Goal: Task Accomplishment & Management: Complete application form

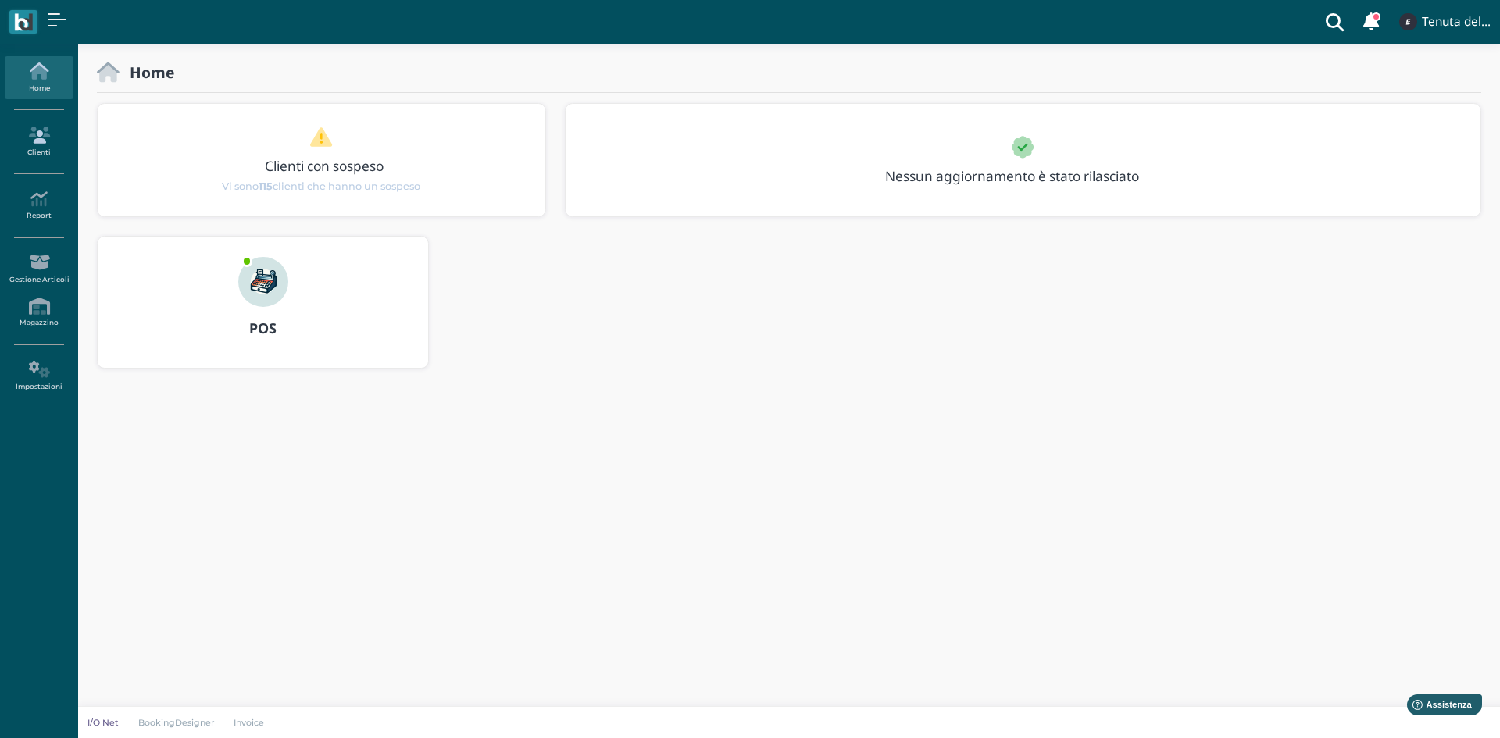
click at [35, 134] on icon at bounding box center [39, 135] width 68 height 17
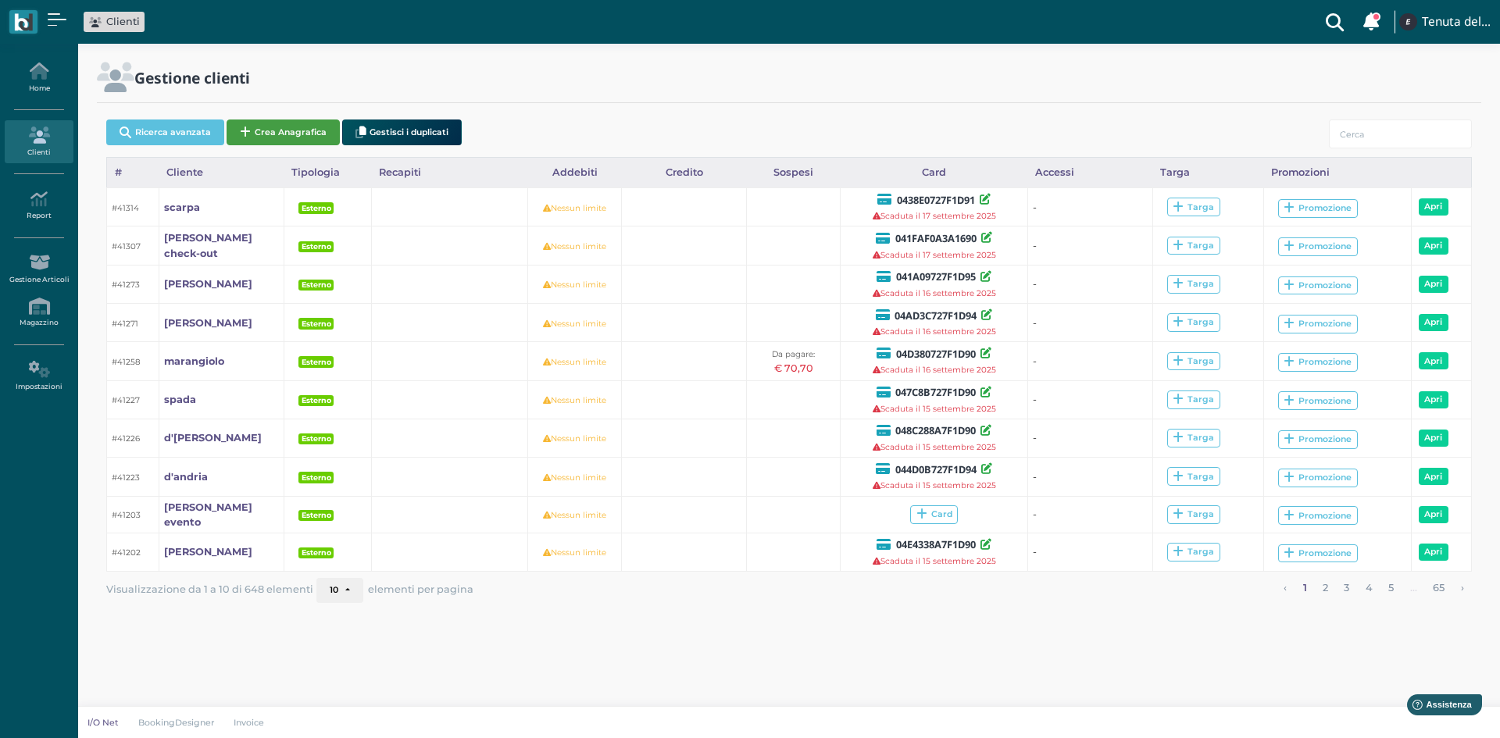
click at [274, 127] on button "Crea Anagrafica" at bounding box center [283, 133] width 113 height 26
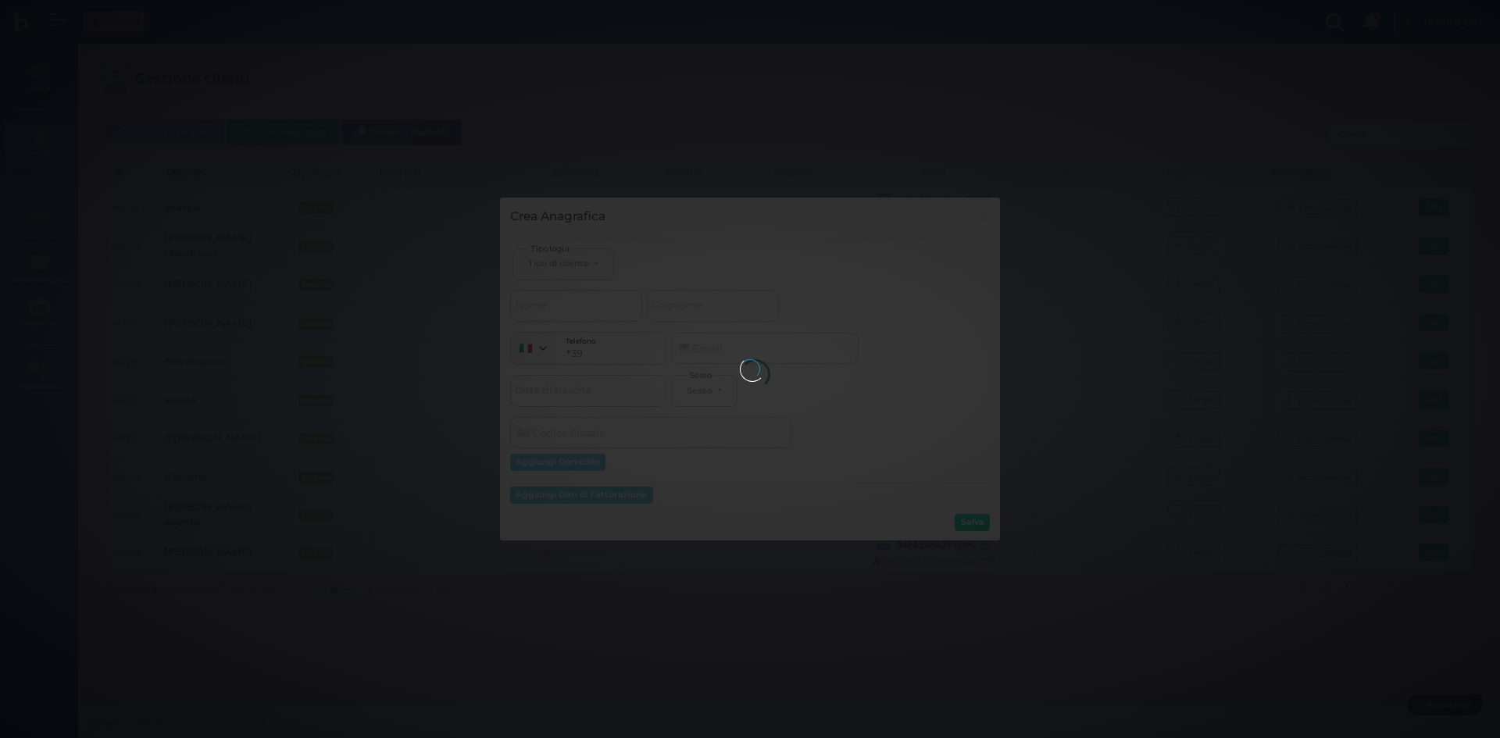
select select
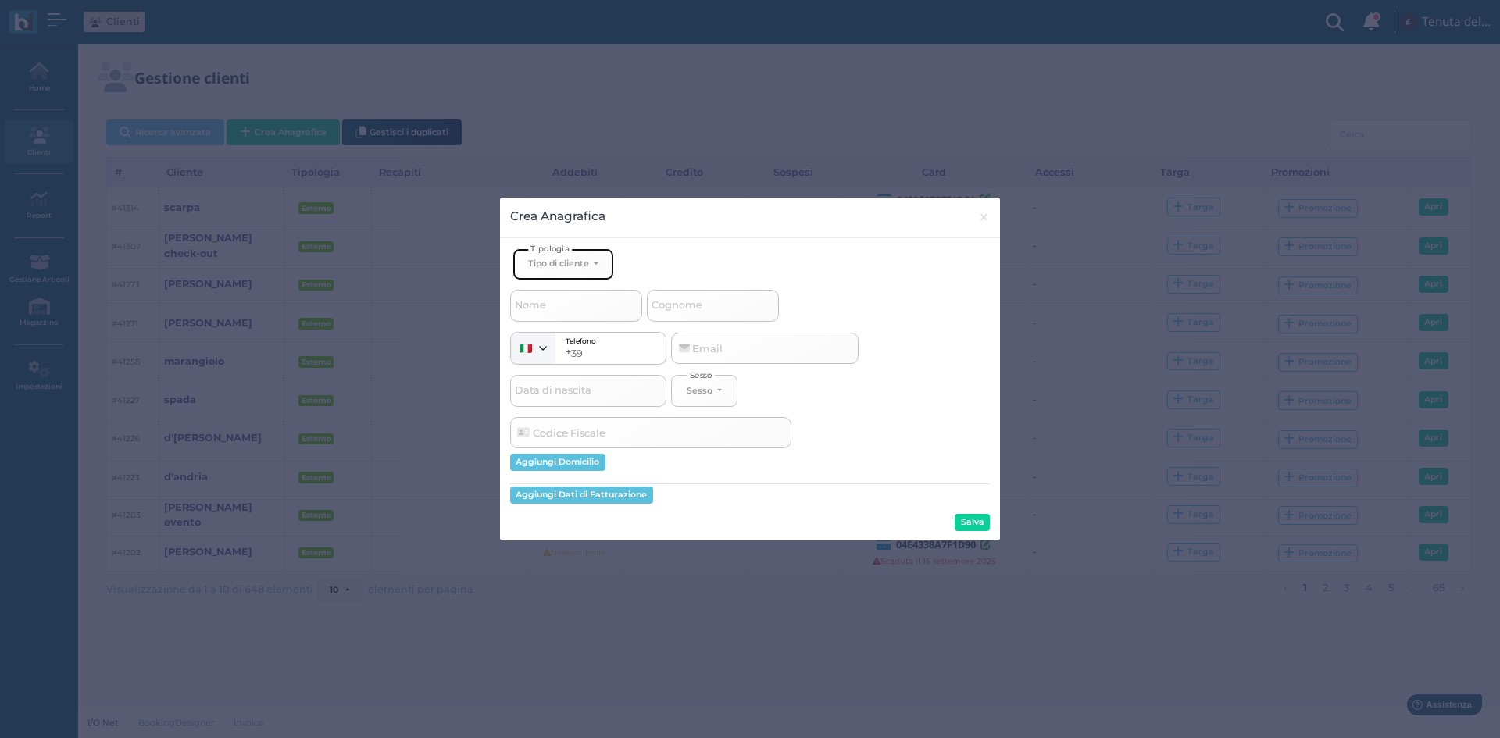
click at [580, 265] on div "Tipo di cliente" at bounding box center [558, 263] width 61 height 11
click at [576, 319] on link "Esterno" at bounding box center [589, 316] width 152 height 18
select select "[object Object]"
select select
click at [747, 310] on input "Cognome" at bounding box center [713, 305] width 132 height 31
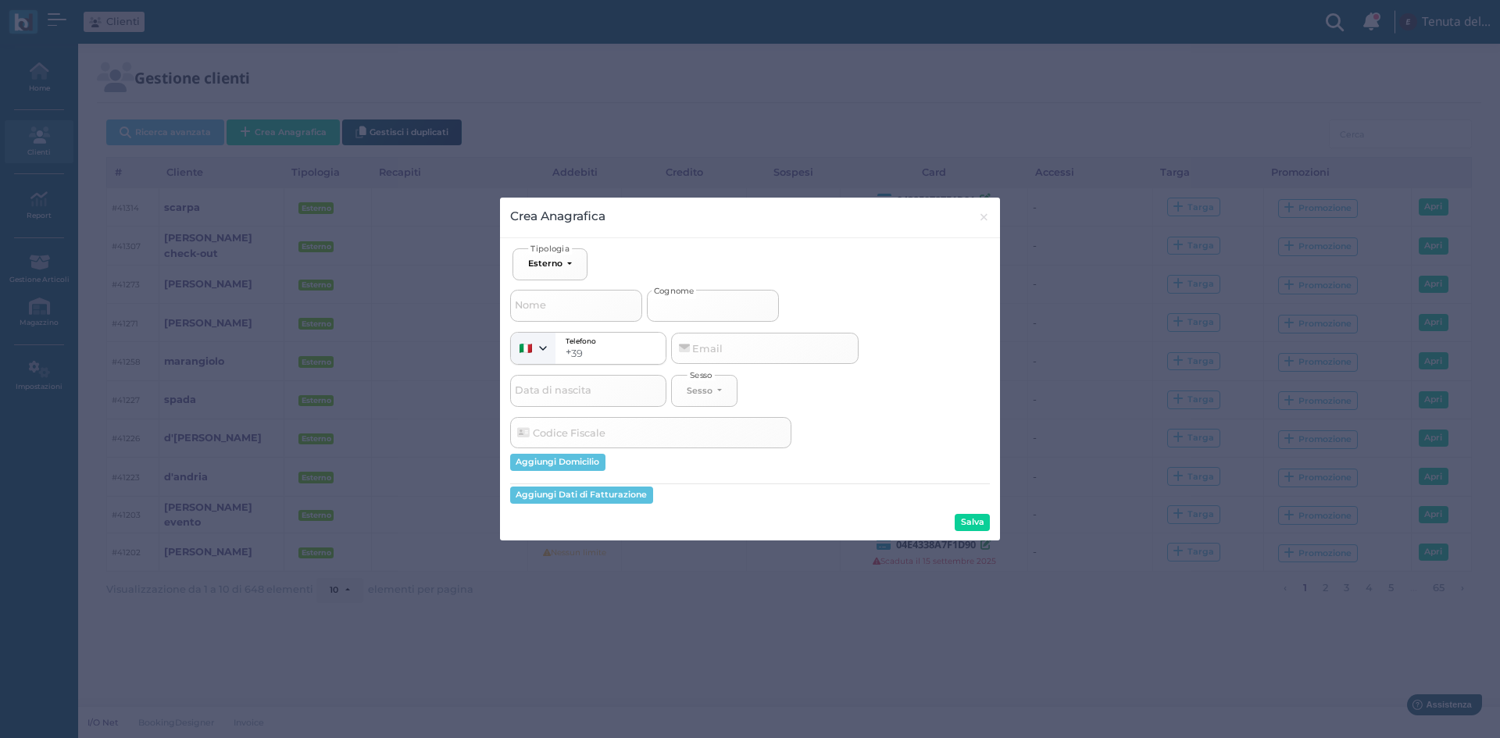
type input "r"
select select
type input "ri"
select select
type input "riz"
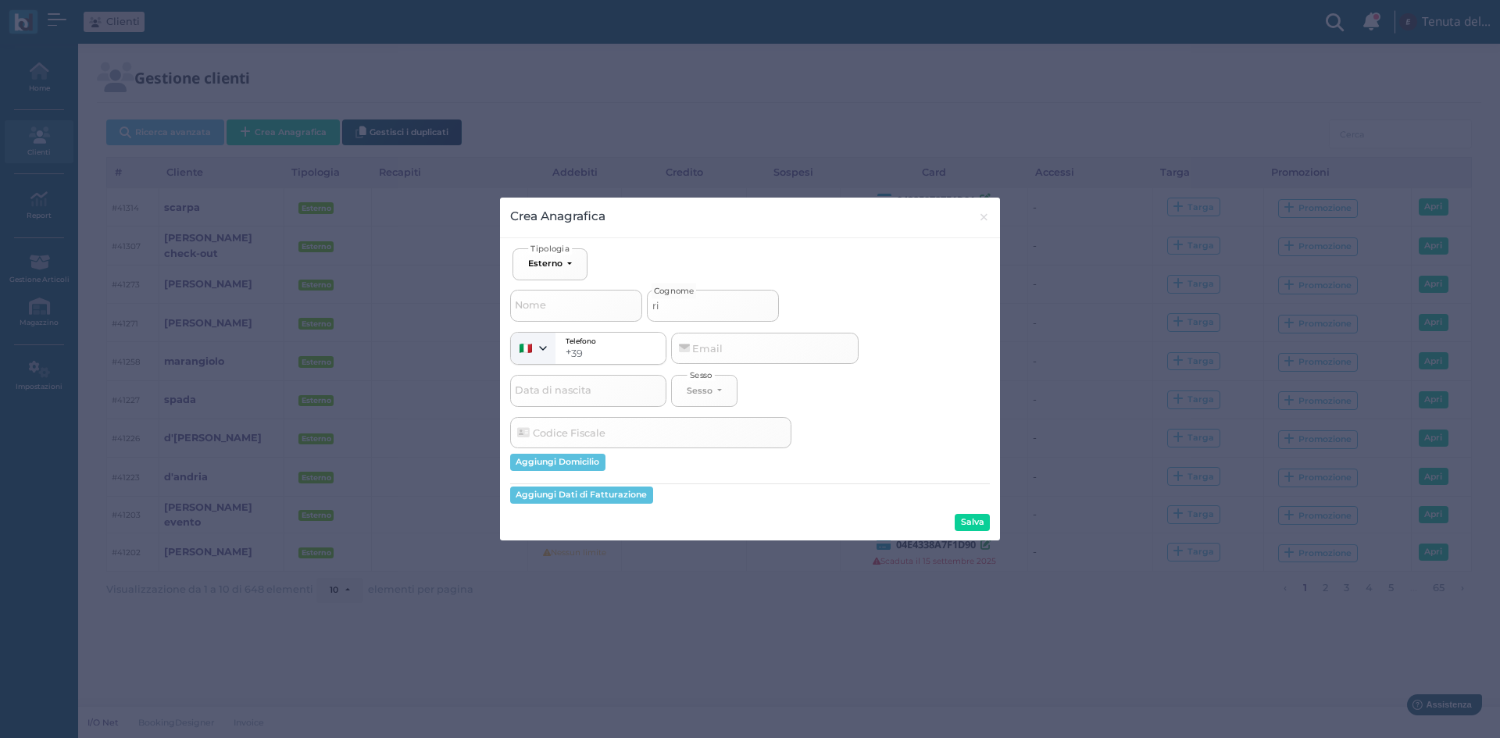
select select
type input "rizz"
select select
type input "[PERSON_NAME]"
select select
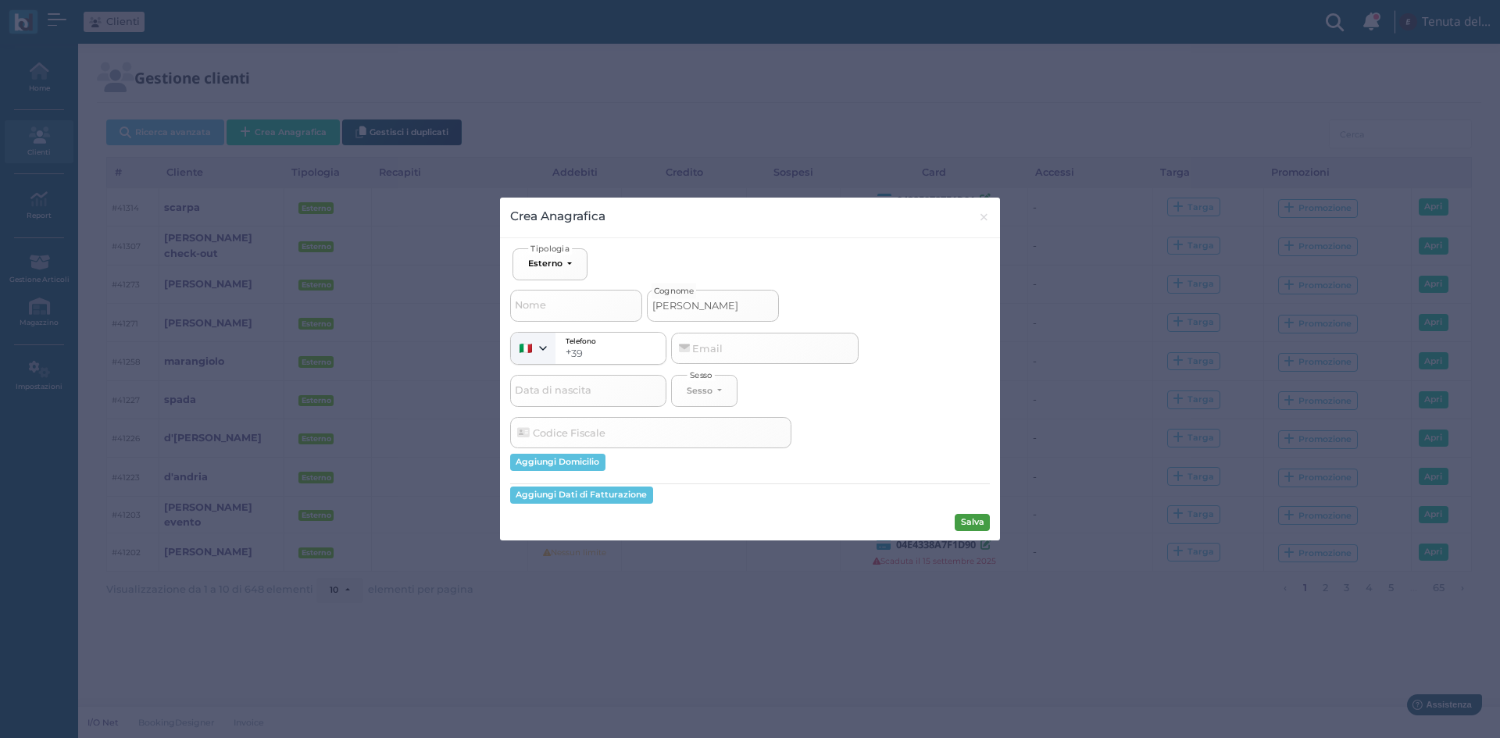
type input "[PERSON_NAME]"
drag, startPoint x: 982, startPoint y: 519, endPoint x: 979, endPoint y: 511, distance: 8.4
click at [980, 519] on button "Salva" at bounding box center [972, 522] width 35 height 17
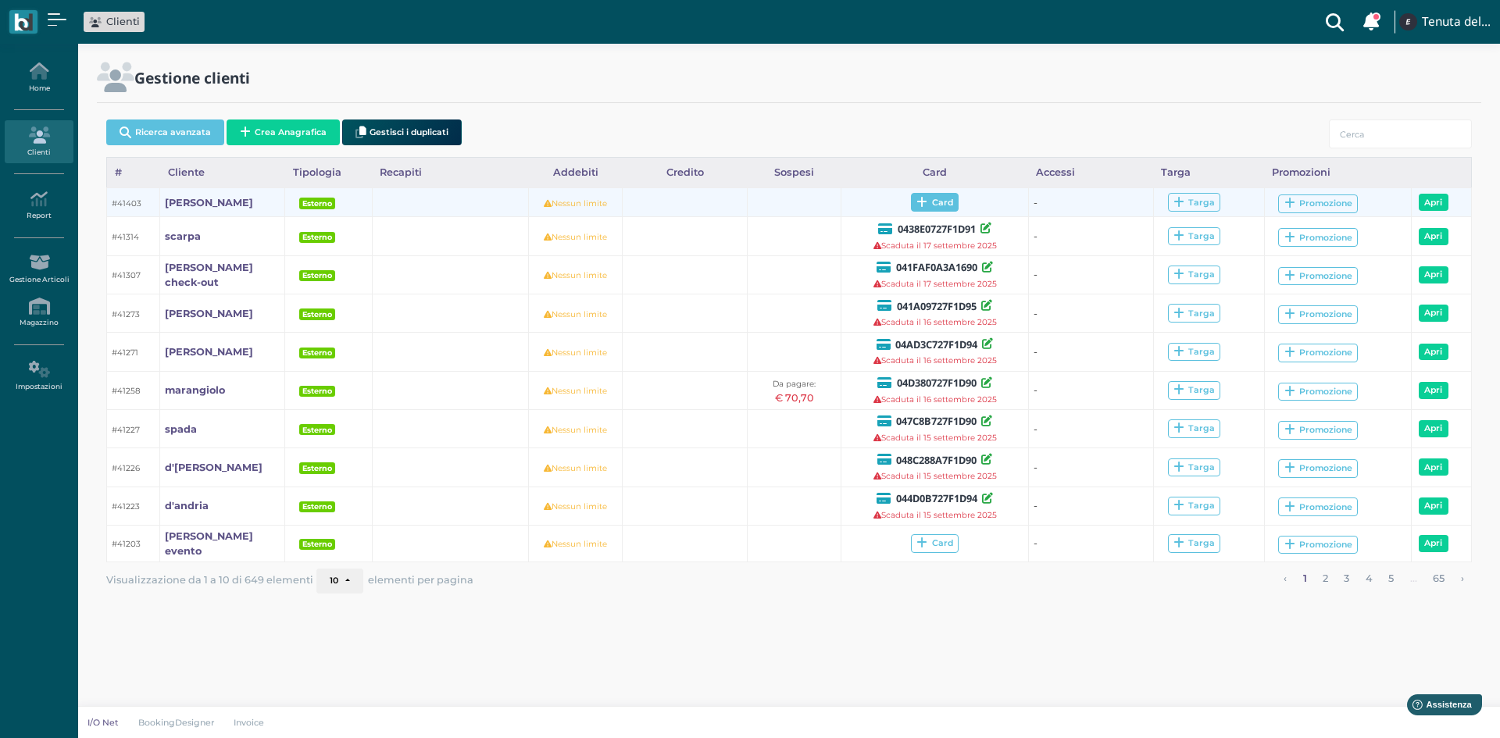
click at [934, 203] on span "Card" at bounding box center [935, 202] width 48 height 19
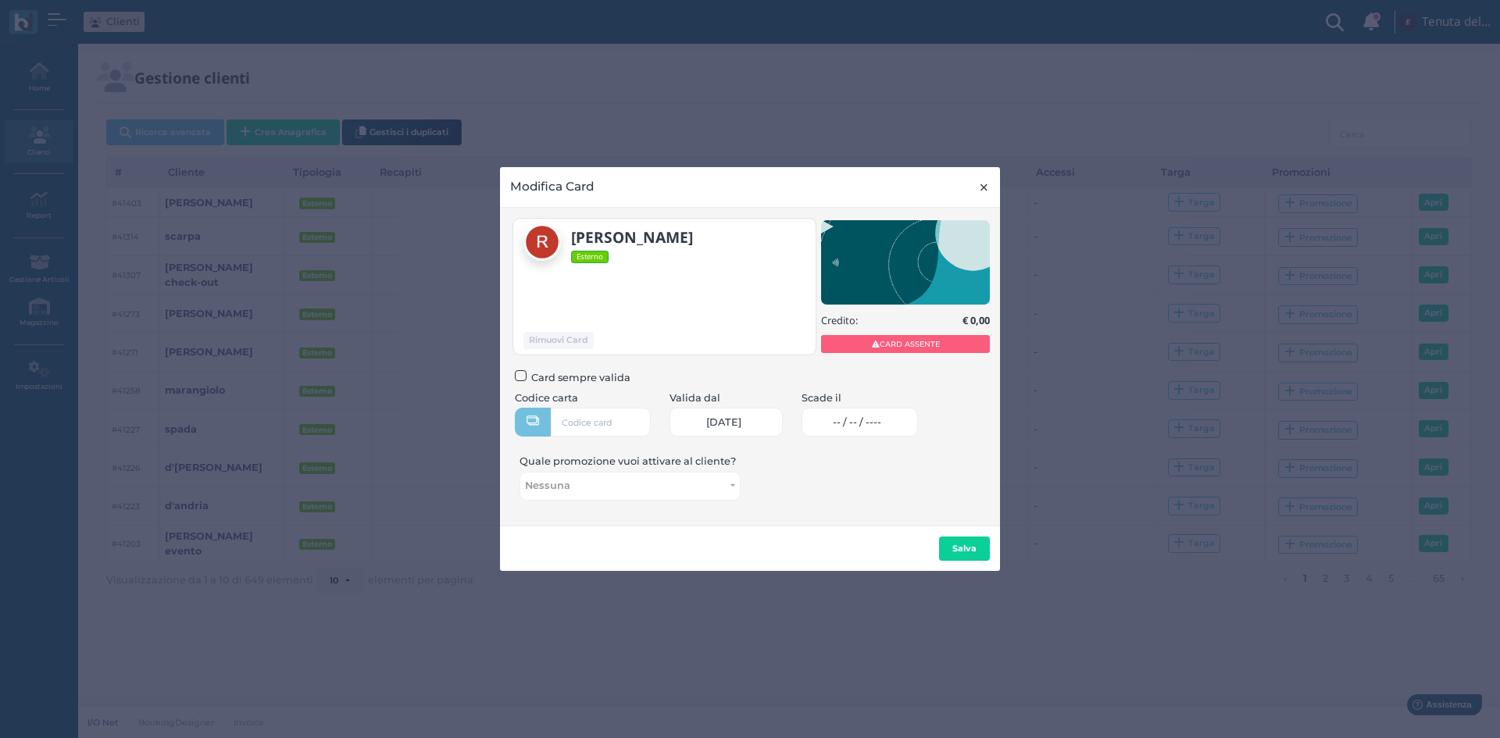
click at [986, 186] on span "×" at bounding box center [984, 187] width 12 height 20
